Goal: Ask a question

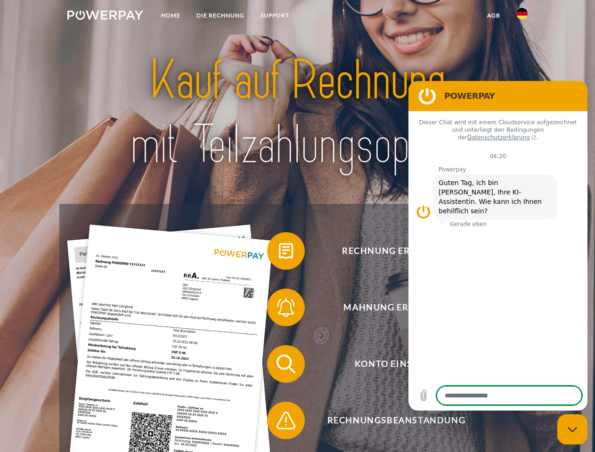
click at [105, 16] on img at bounding box center [105, 14] width 76 height 9
click at [522, 16] on img at bounding box center [521, 13] width 11 height 11
click at [493, 16] on link "agb" at bounding box center [493, 15] width 29 height 17
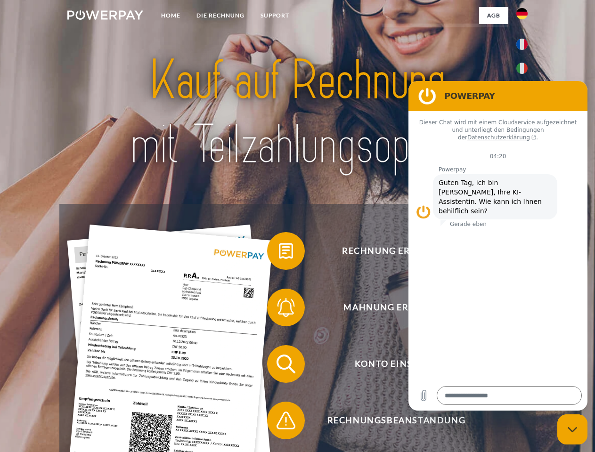
click at [279, 253] on span at bounding box center [271, 250] width 47 height 47
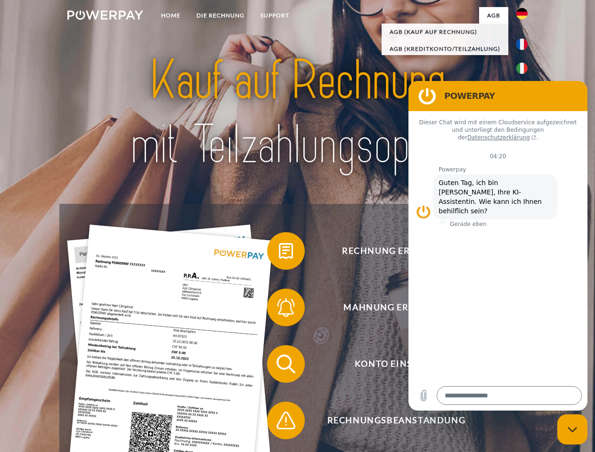
click at [279, 309] on span at bounding box center [271, 307] width 47 height 47
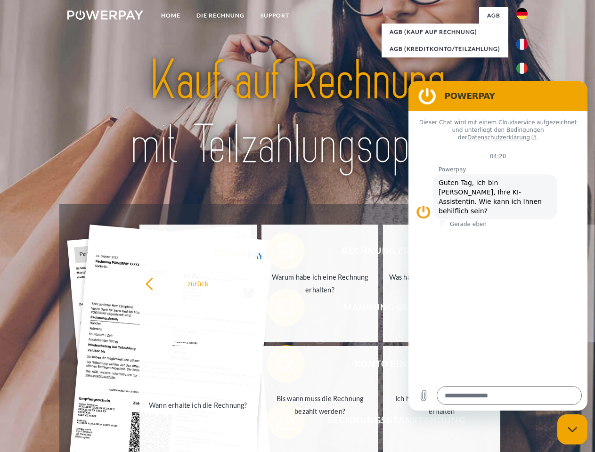
click at [279, 366] on link "Bis wann muss die Rechnung bezahlt werden?" at bounding box center [319, 405] width 117 height 118
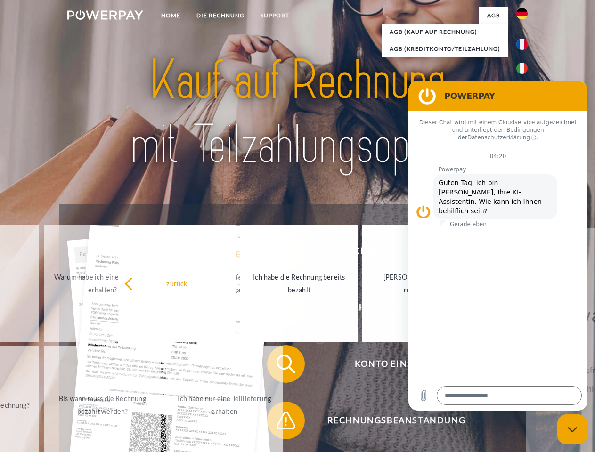
click at [279, 422] on span at bounding box center [271, 420] width 47 height 47
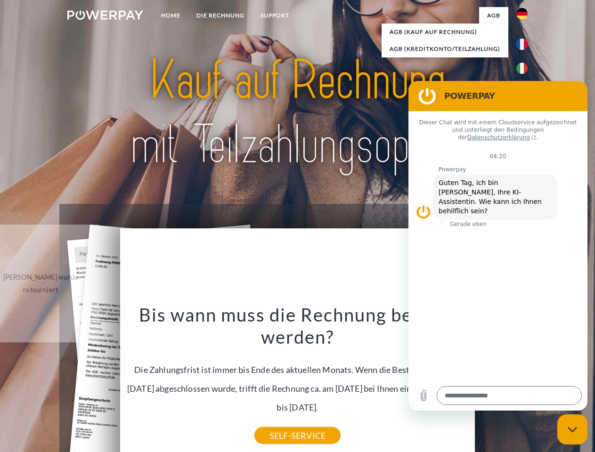
click at [572, 429] on icon "Messaging-Fenster schließen" at bounding box center [572, 430] width 10 height 6
type textarea "*"
